Goal: Download file/media

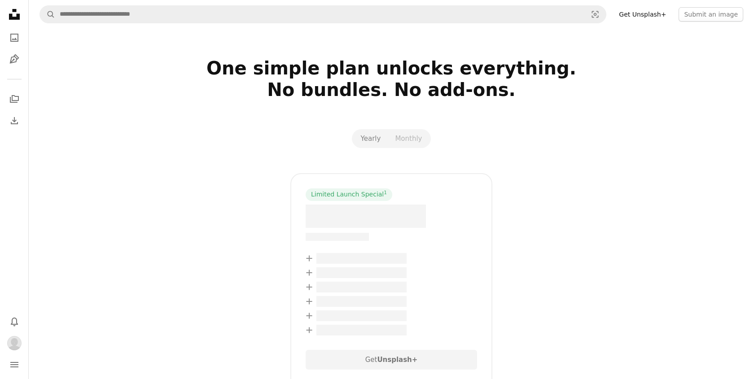
click at [22, 18] on icon "Unsplash logo Unsplash Home" at bounding box center [14, 14] width 18 height 18
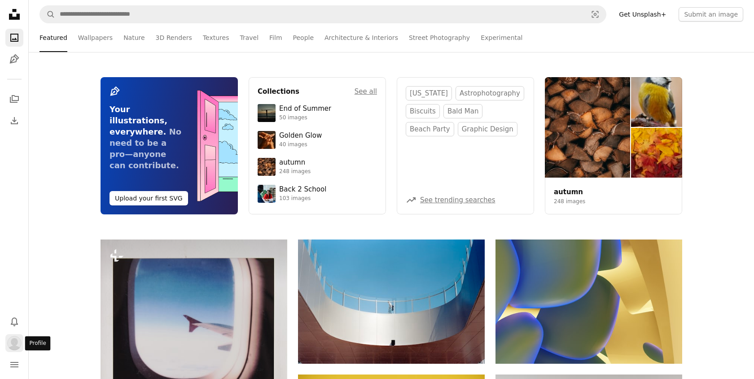
click at [14, 339] on img "Profile" at bounding box center [14, 343] width 14 height 14
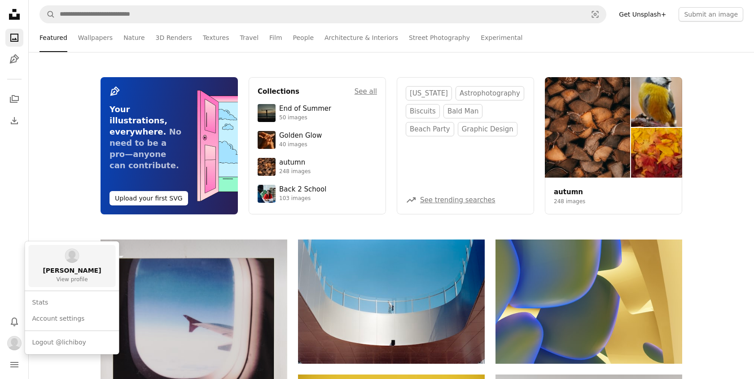
click at [78, 264] on link "[PERSON_NAME] View profile" at bounding box center [72, 266] width 87 height 42
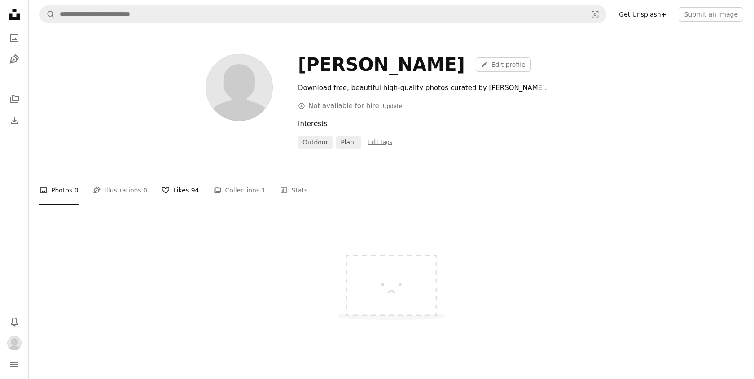
click at [172, 189] on link "A heart Likes 94" at bounding box center [180, 190] width 38 height 29
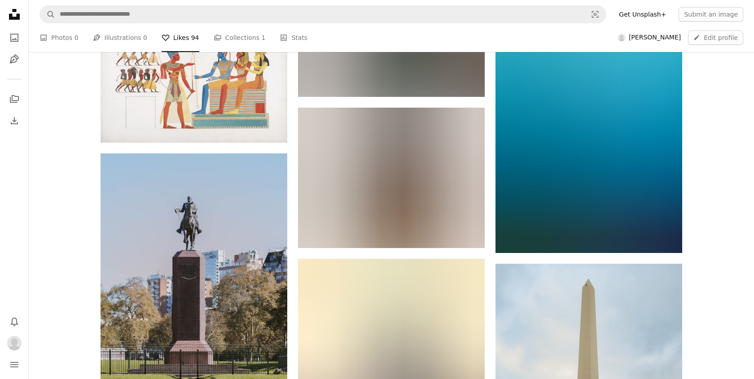
scroll to position [4288, 0]
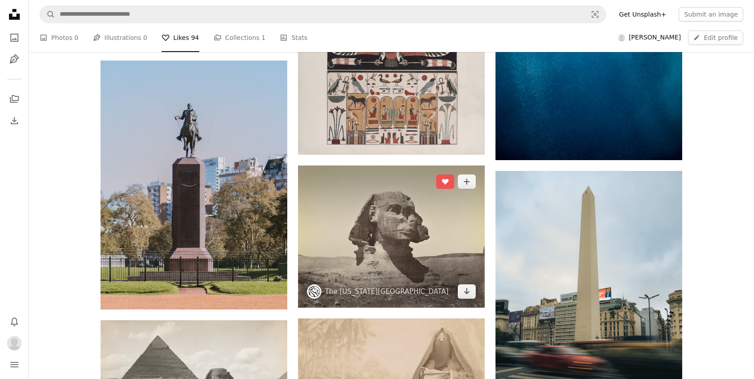
click at [416, 247] on img at bounding box center [391, 237] width 187 height 142
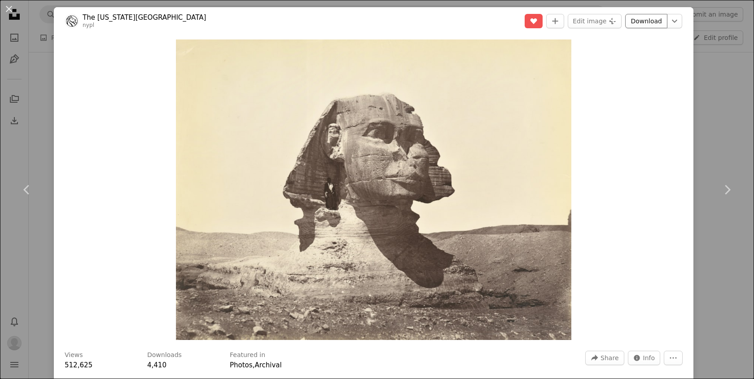
click at [658, 25] on link "Download" at bounding box center [646, 21] width 42 height 14
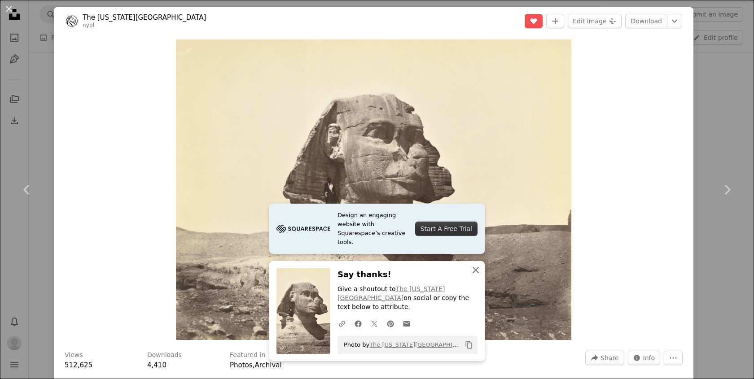
click at [477, 275] on icon "An X shape" at bounding box center [475, 270] width 11 height 11
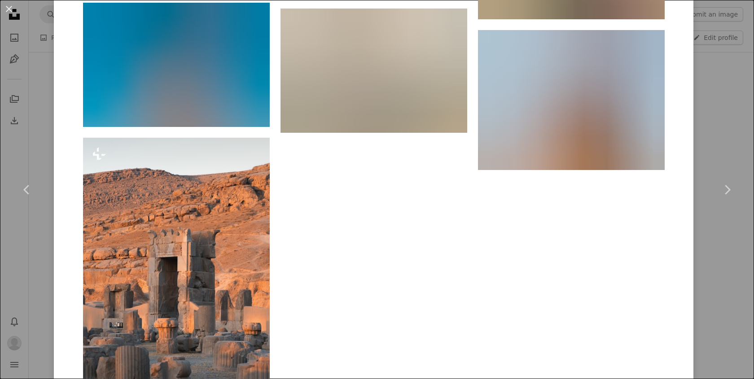
scroll to position [2644, 0]
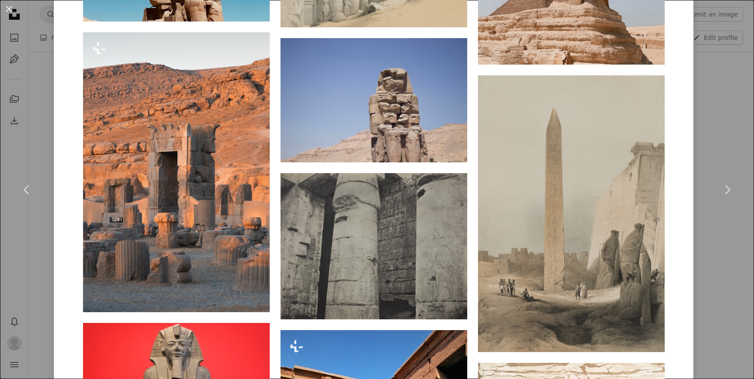
click at [731, 124] on div "An X shape Chevron left Chevron right The [US_STATE][GEOGRAPHIC_DATA] nypl A he…" at bounding box center [377, 189] width 754 height 379
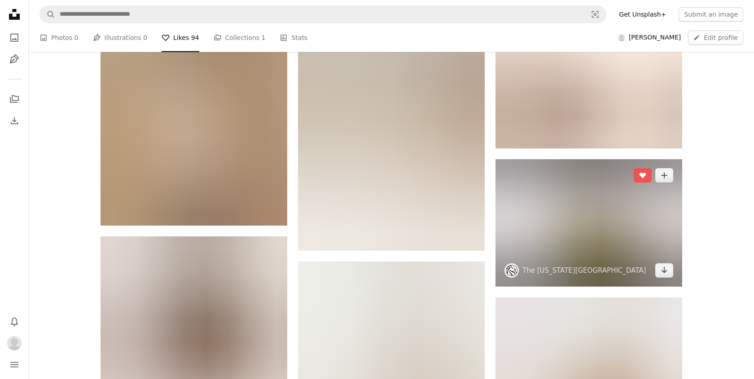
scroll to position [4823, 0]
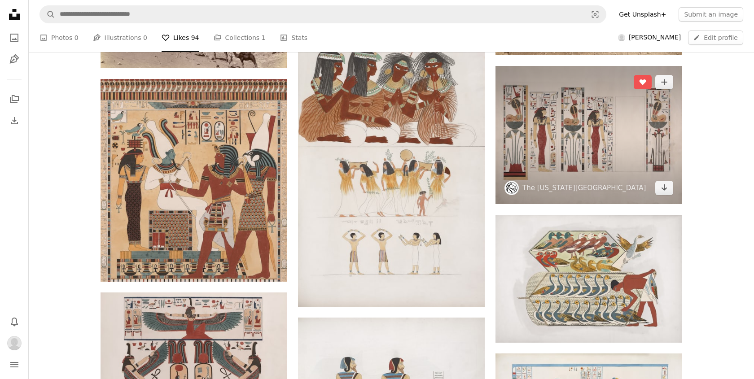
click at [630, 148] on img at bounding box center [588, 135] width 187 height 139
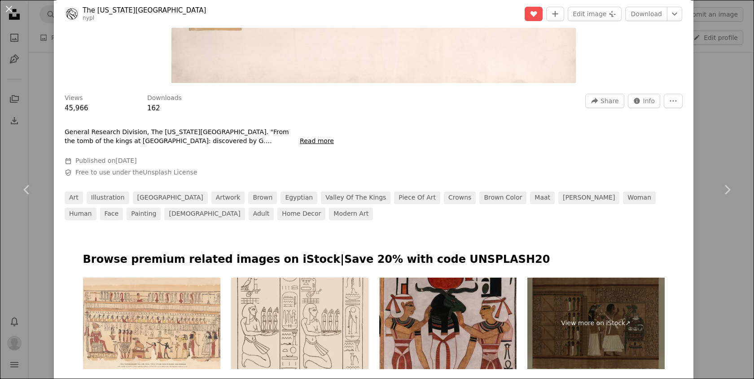
scroll to position [523, 0]
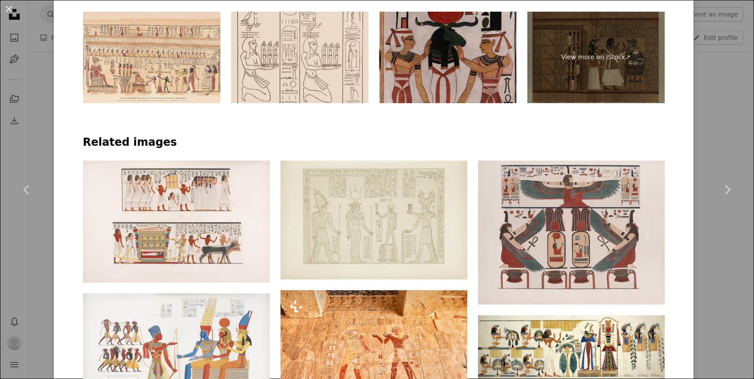
click at [720, 144] on div "An X shape Chevron left Chevron right The [US_STATE] Public Library nypl A hear…" at bounding box center [377, 189] width 754 height 379
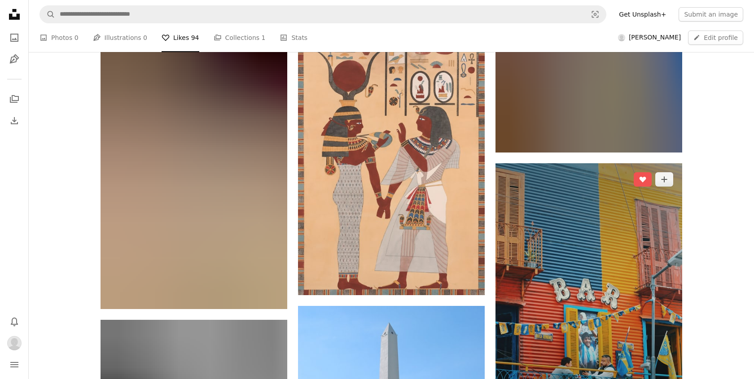
scroll to position [5707, 0]
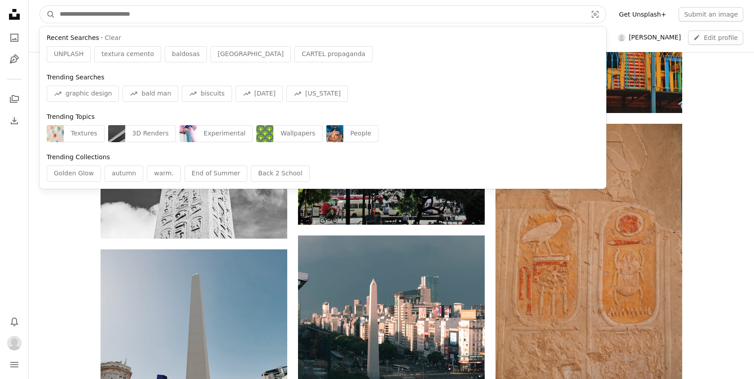
click at [577, 15] on input "Find visuals sitewide" at bounding box center [319, 14] width 529 height 17
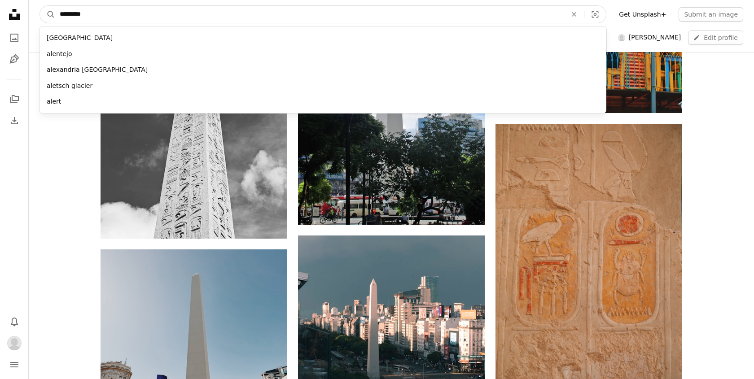
type input "**********"
click at [48, 14] on button "A magnifying glass" at bounding box center [47, 14] width 15 height 17
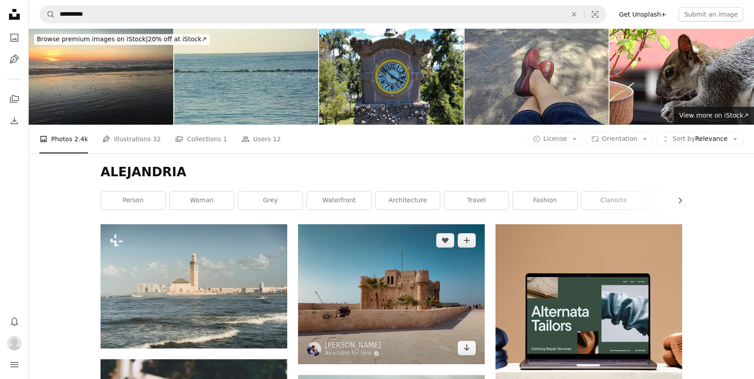
scroll to position [18, 0]
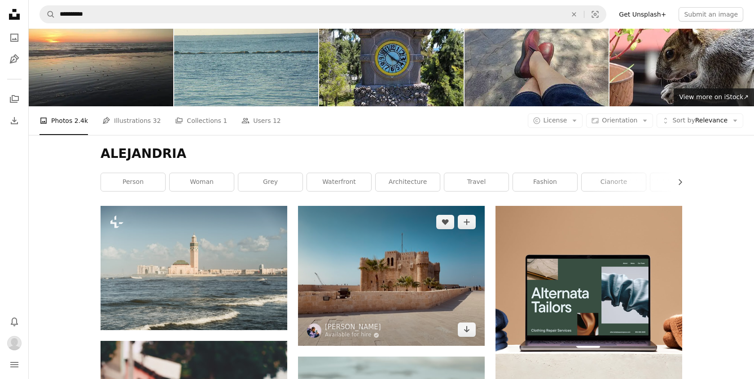
click at [375, 272] on img at bounding box center [391, 276] width 187 height 140
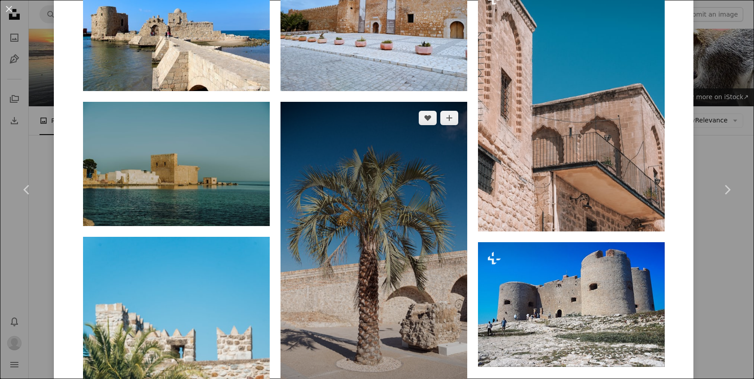
scroll to position [1542, 0]
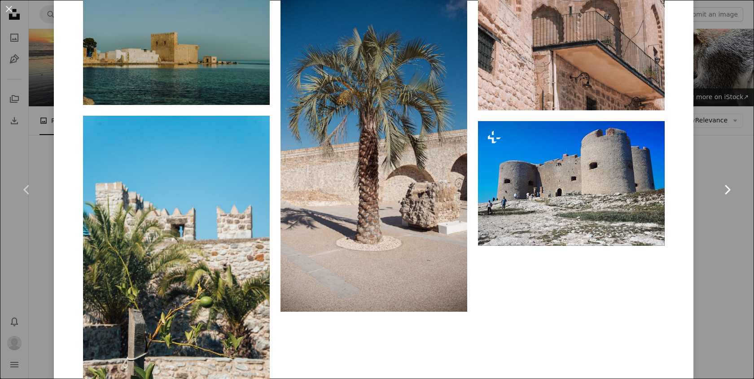
click at [722, 147] on link "Chevron right" at bounding box center [727, 190] width 54 height 86
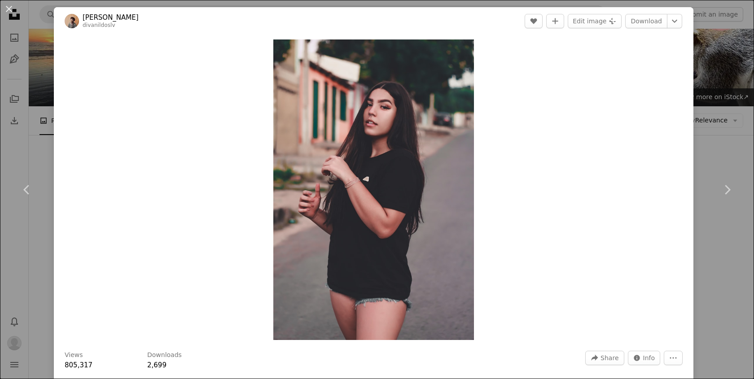
click at [718, 79] on div "An X shape Chevron left Chevron right Divanildo [PERSON_NAME] divanildoslv A he…" at bounding box center [377, 189] width 754 height 379
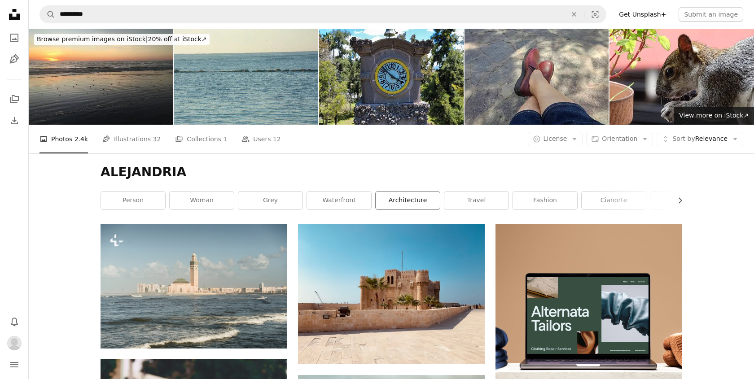
click at [405, 203] on link "architecture" at bounding box center [407, 201] width 64 height 18
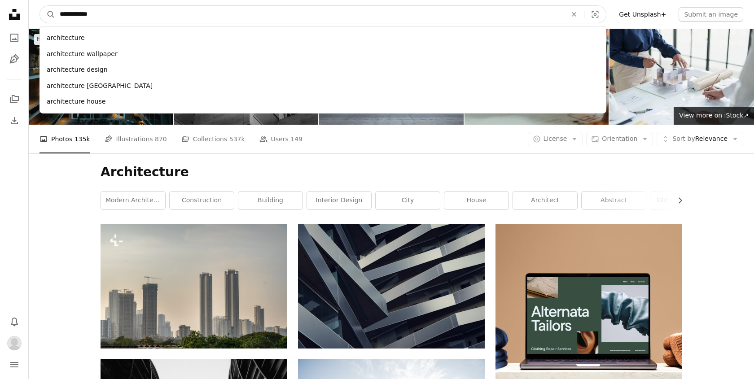
drag, startPoint x: 118, startPoint y: 11, endPoint x: 57, endPoint y: 11, distance: 61.0
click at [57, 11] on input "**********" at bounding box center [309, 14] width 509 height 17
type input "****"
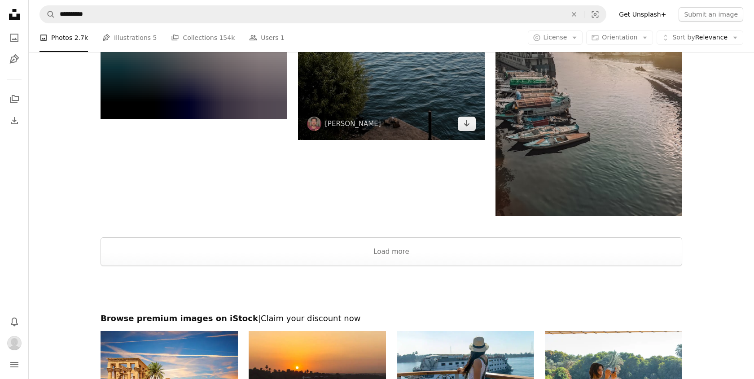
scroll to position [1488, 0]
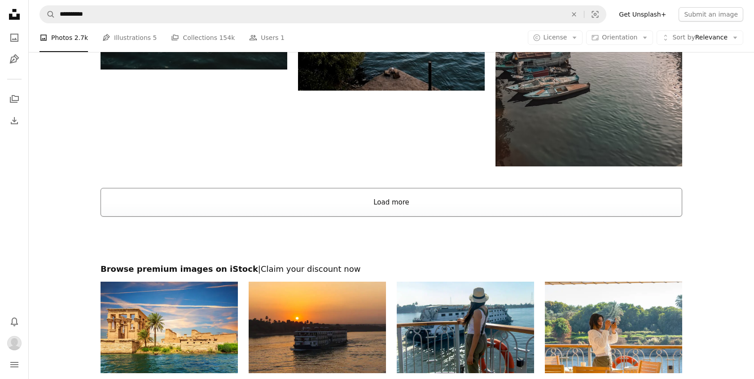
click at [434, 200] on button "Load more" at bounding box center [390, 202] width 581 height 29
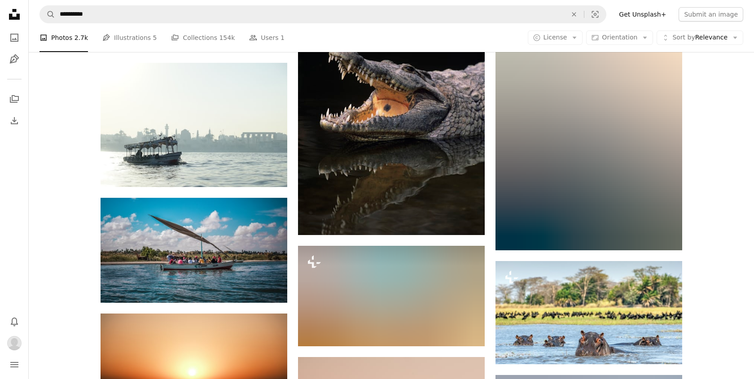
scroll to position [2109, 0]
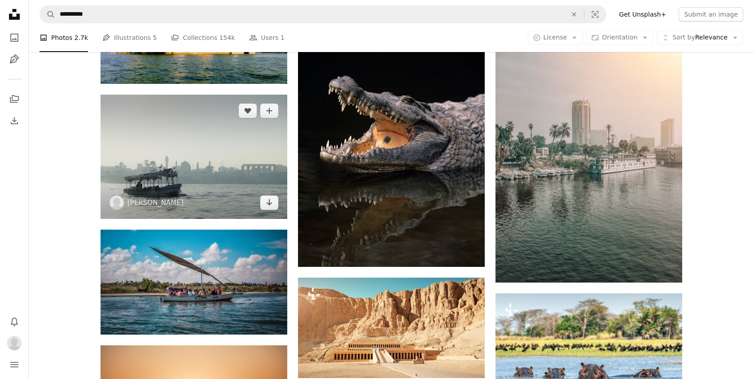
click at [221, 178] on img at bounding box center [193, 157] width 187 height 124
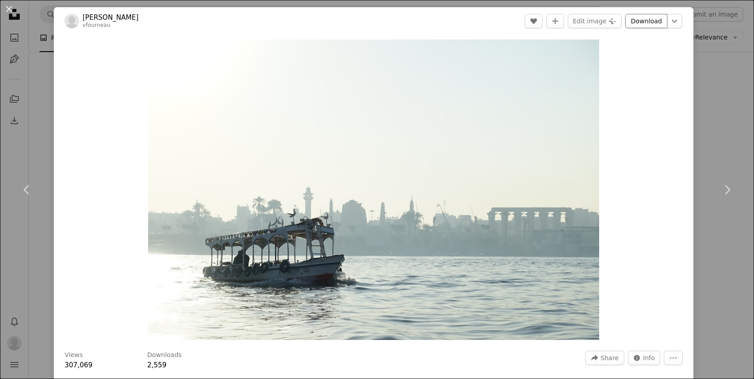
click at [648, 22] on link "Download" at bounding box center [646, 21] width 42 height 14
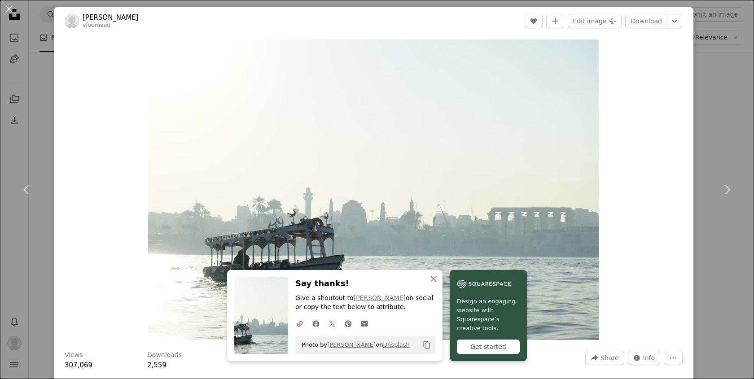
click at [714, 109] on div "An X shape Chevron left Chevron right [PERSON_NAME] vfourneau A heart A plus si…" at bounding box center [377, 189] width 754 height 379
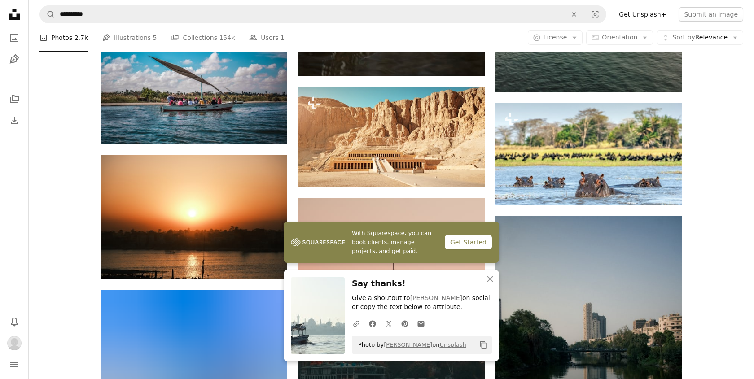
scroll to position [2371, 0]
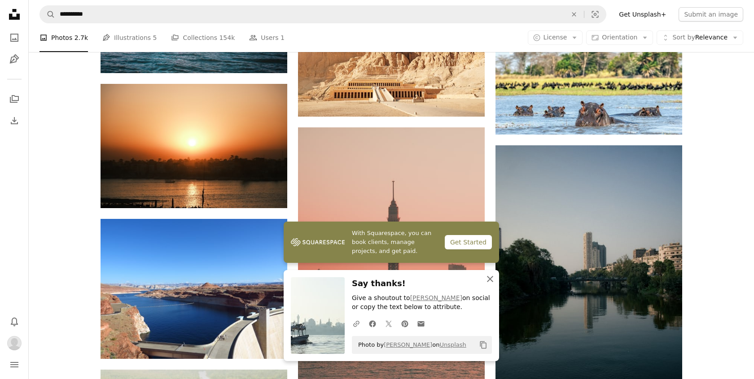
click at [489, 281] on icon "An X shape" at bounding box center [489, 279] width 11 height 11
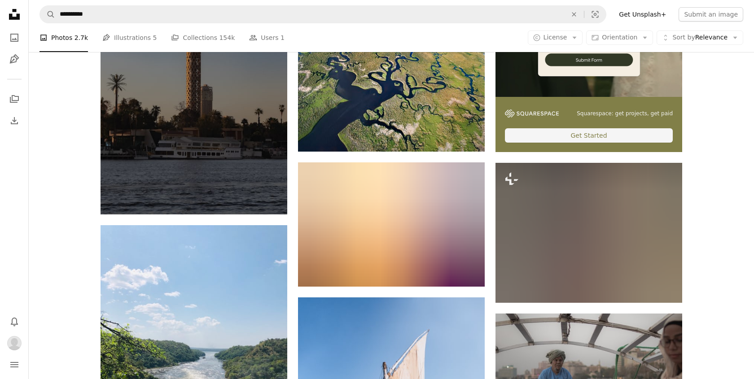
scroll to position [3442, 0]
